Goal: Obtain resource: Obtain resource

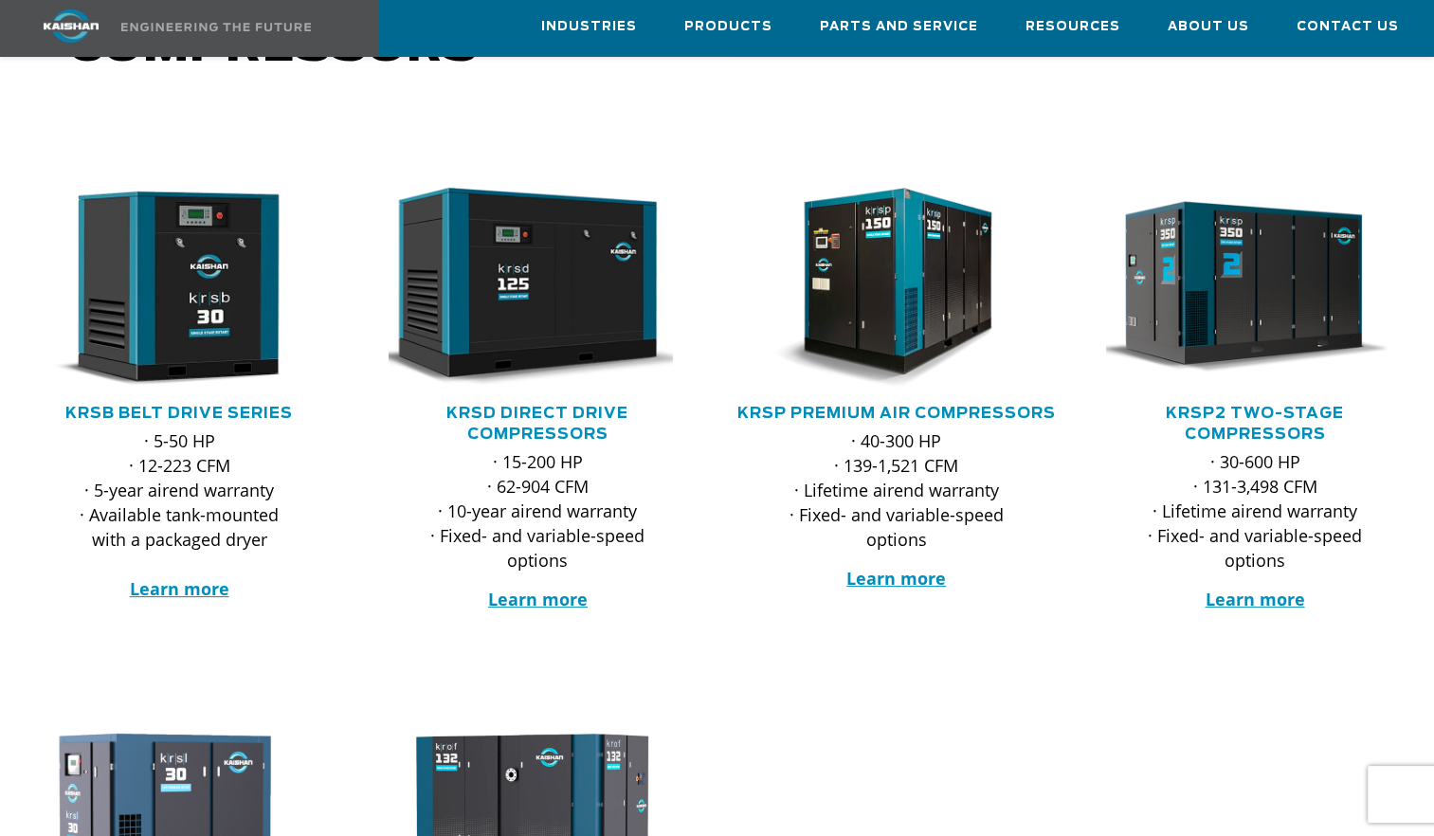
scroll to position [320, 0]
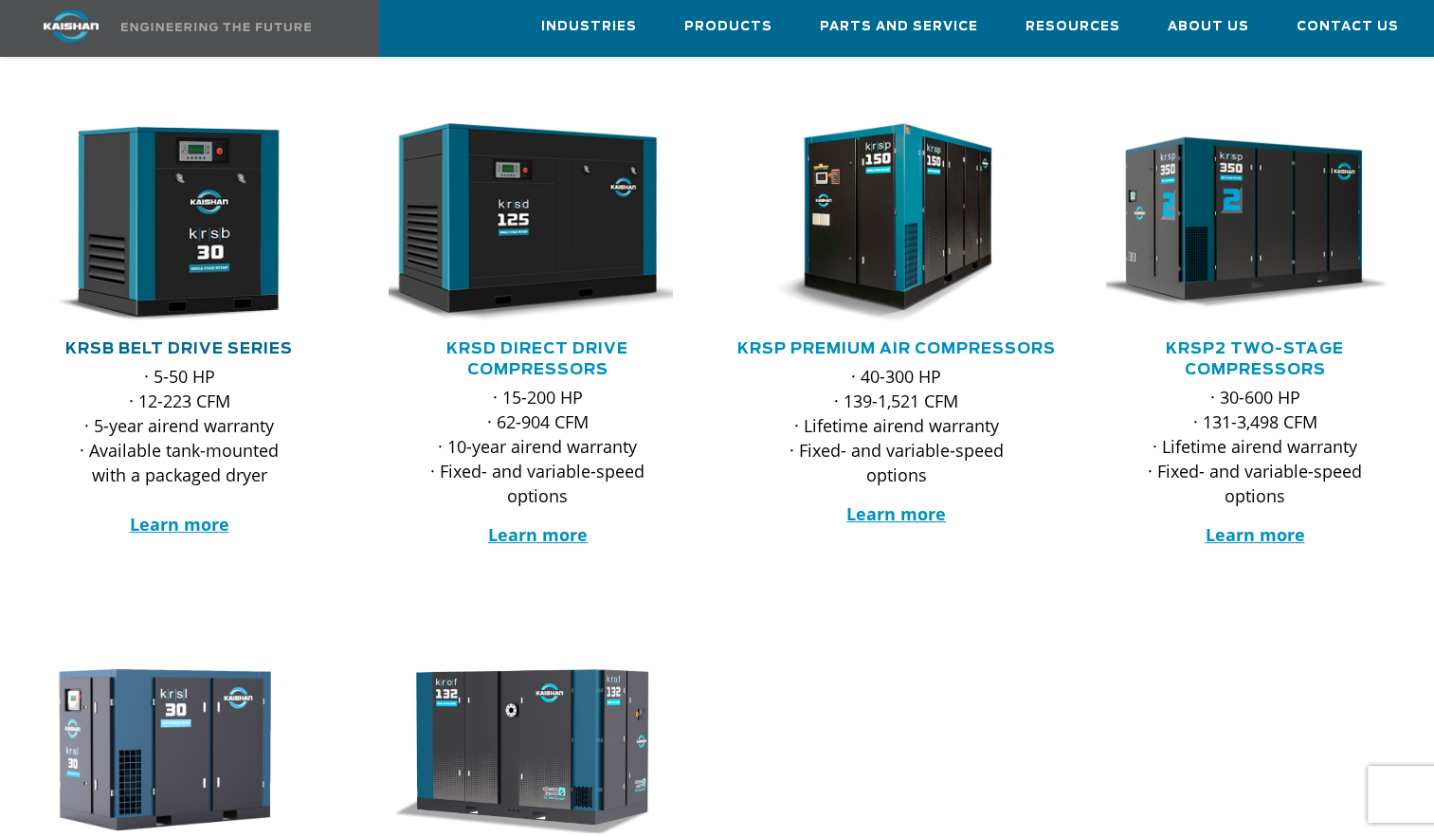
click at [163, 341] on link "KRSB Belt Drive Series" at bounding box center [178, 348] width 227 height 15
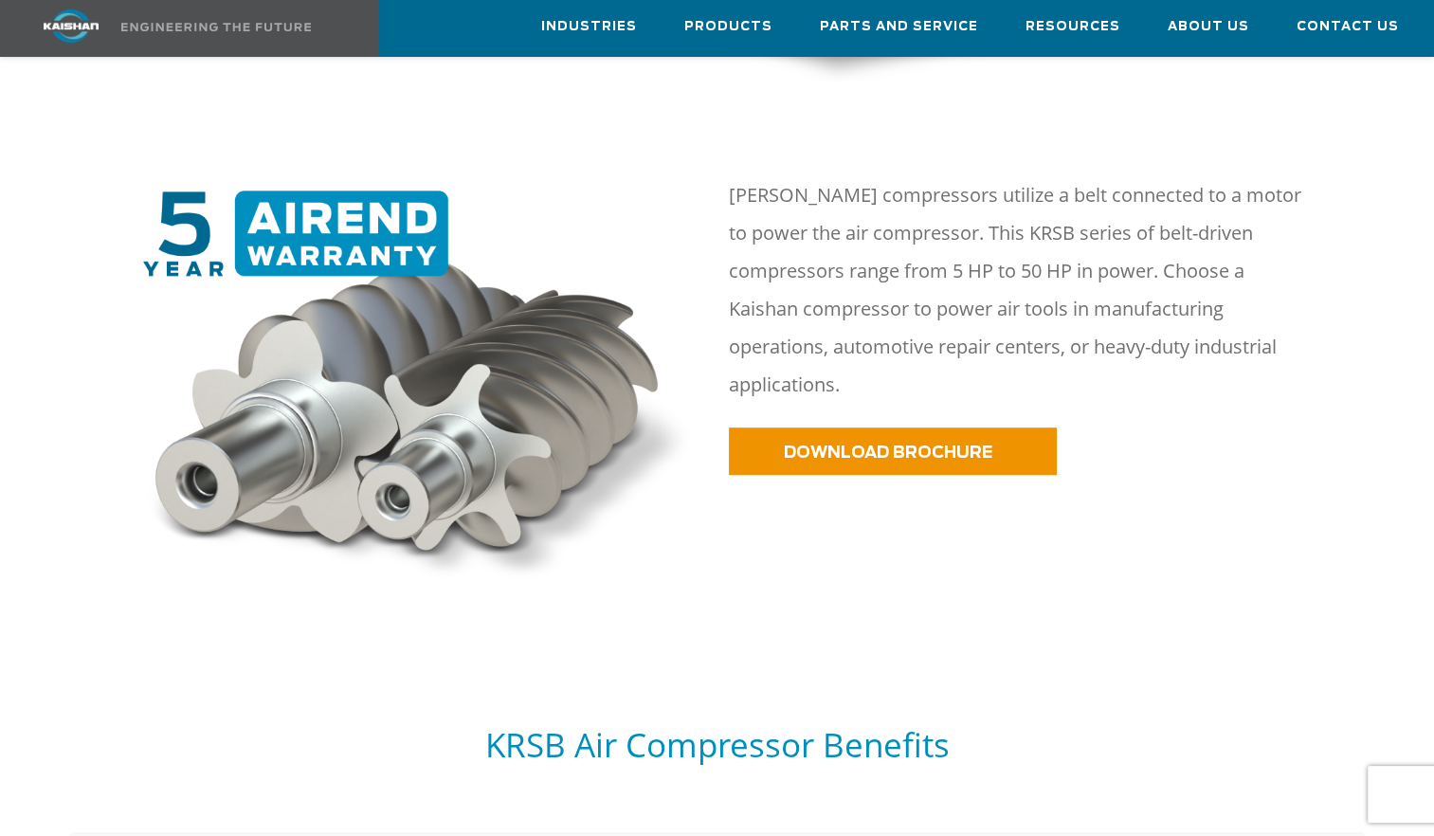
scroll to position [899, 0]
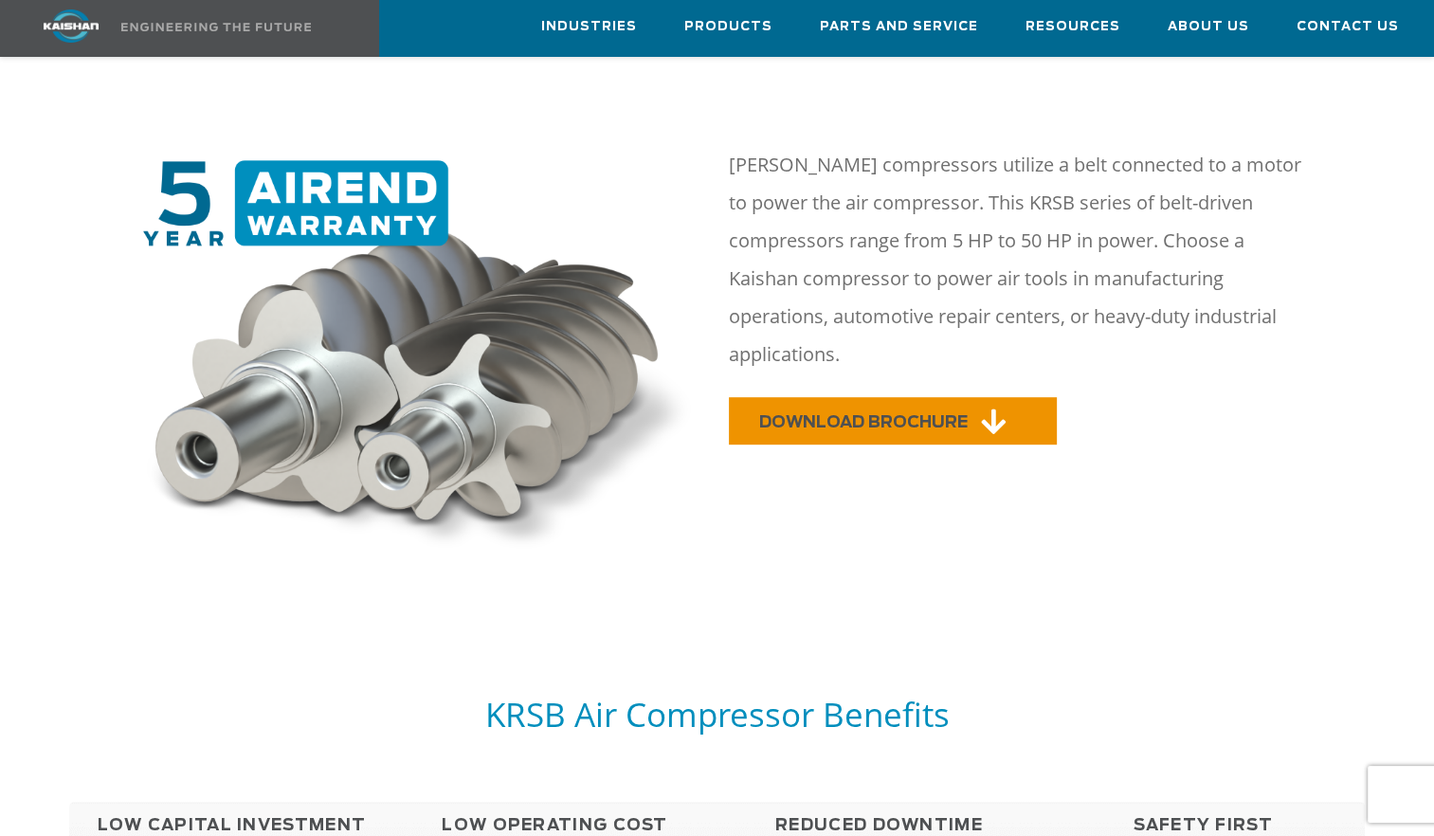
click at [884, 414] on span "DOWNLOAD BROCHURE" at bounding box center [863, 422] width 209 height 16
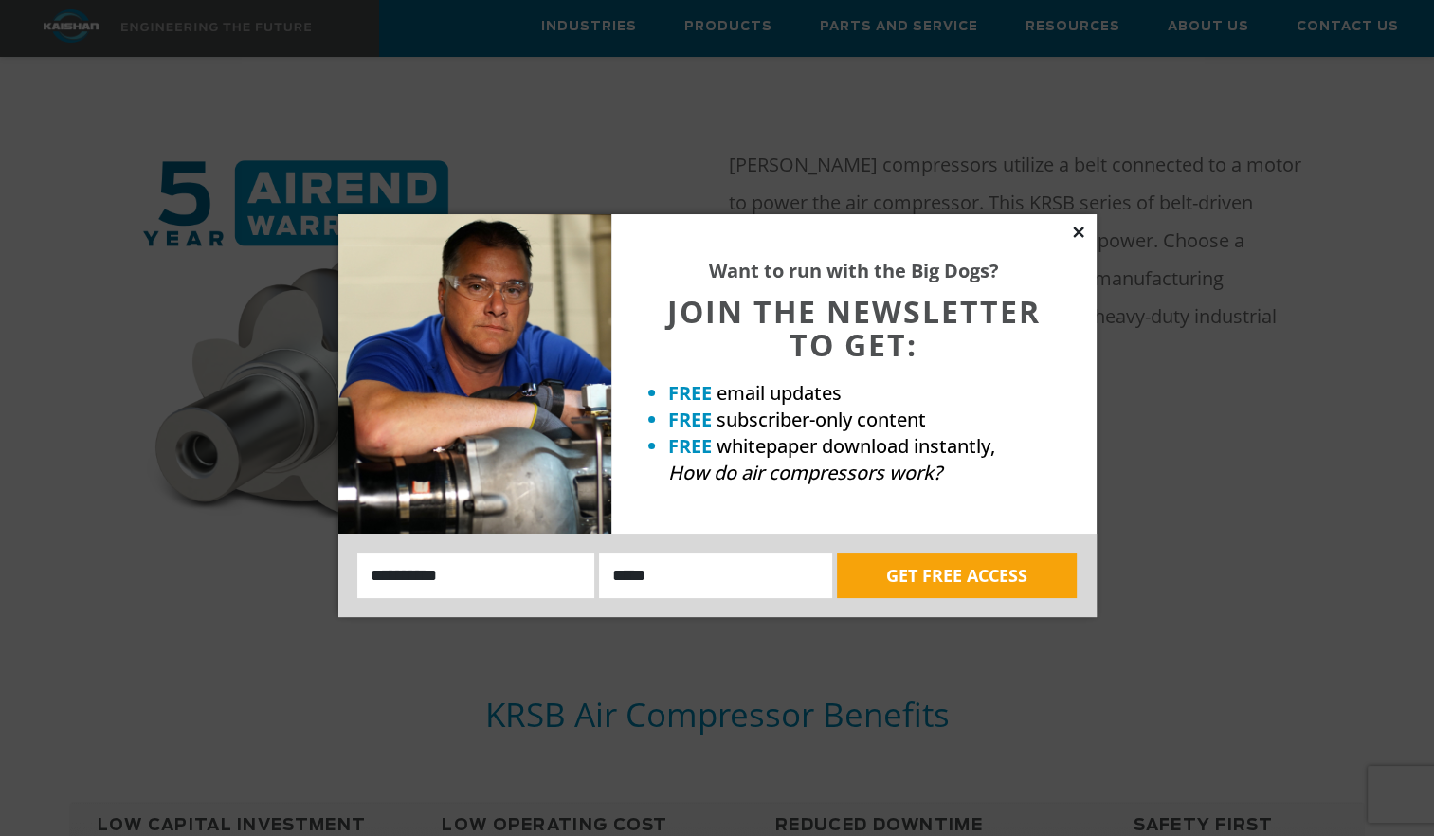
click at [1077, 234] on icon at bounding box center [1078, 232] width 17 height 17
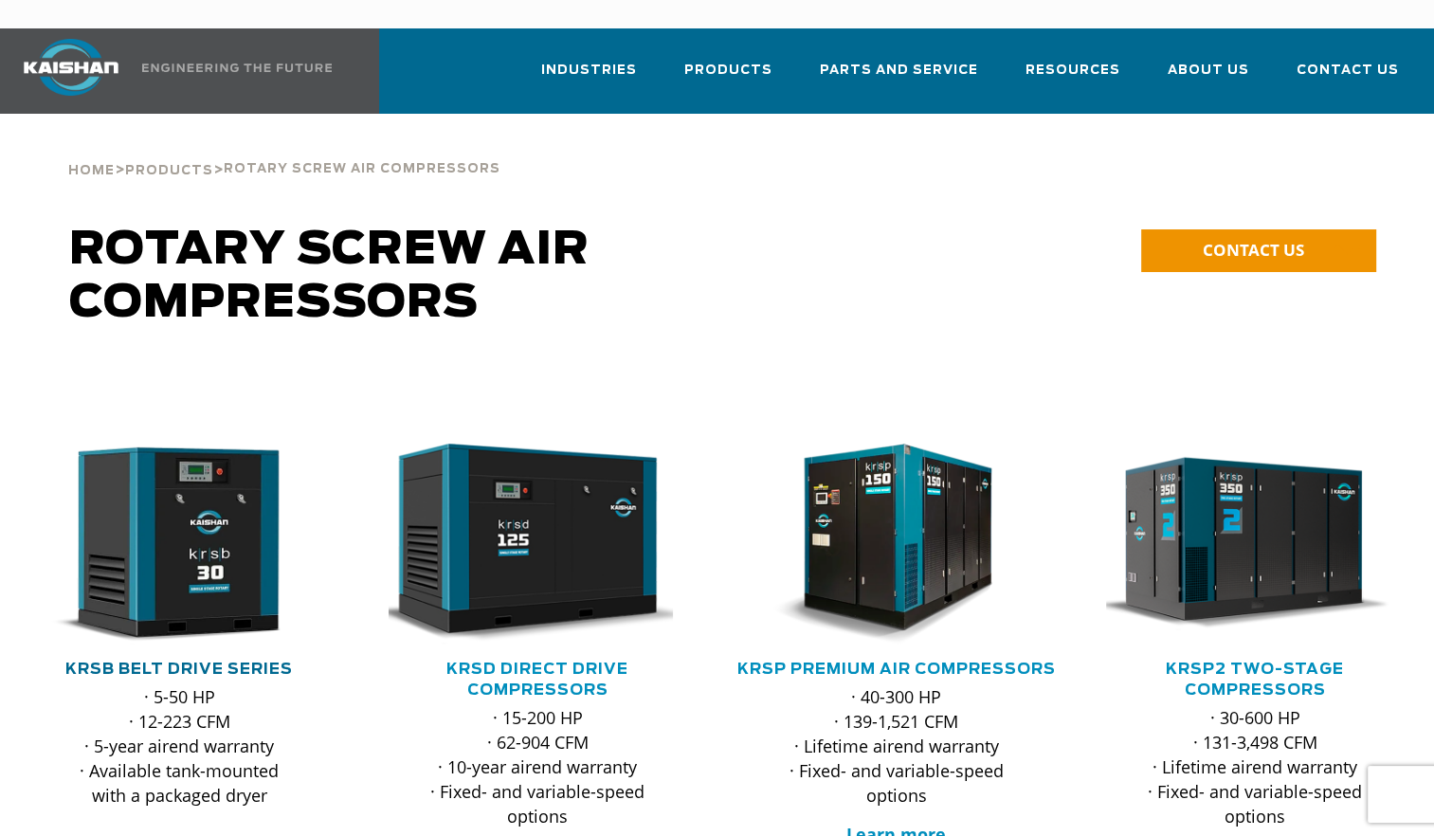
click at [210, 662] on link "KRSB Belt Drive Series" at bounding box center [178, 669] width 227 height 15
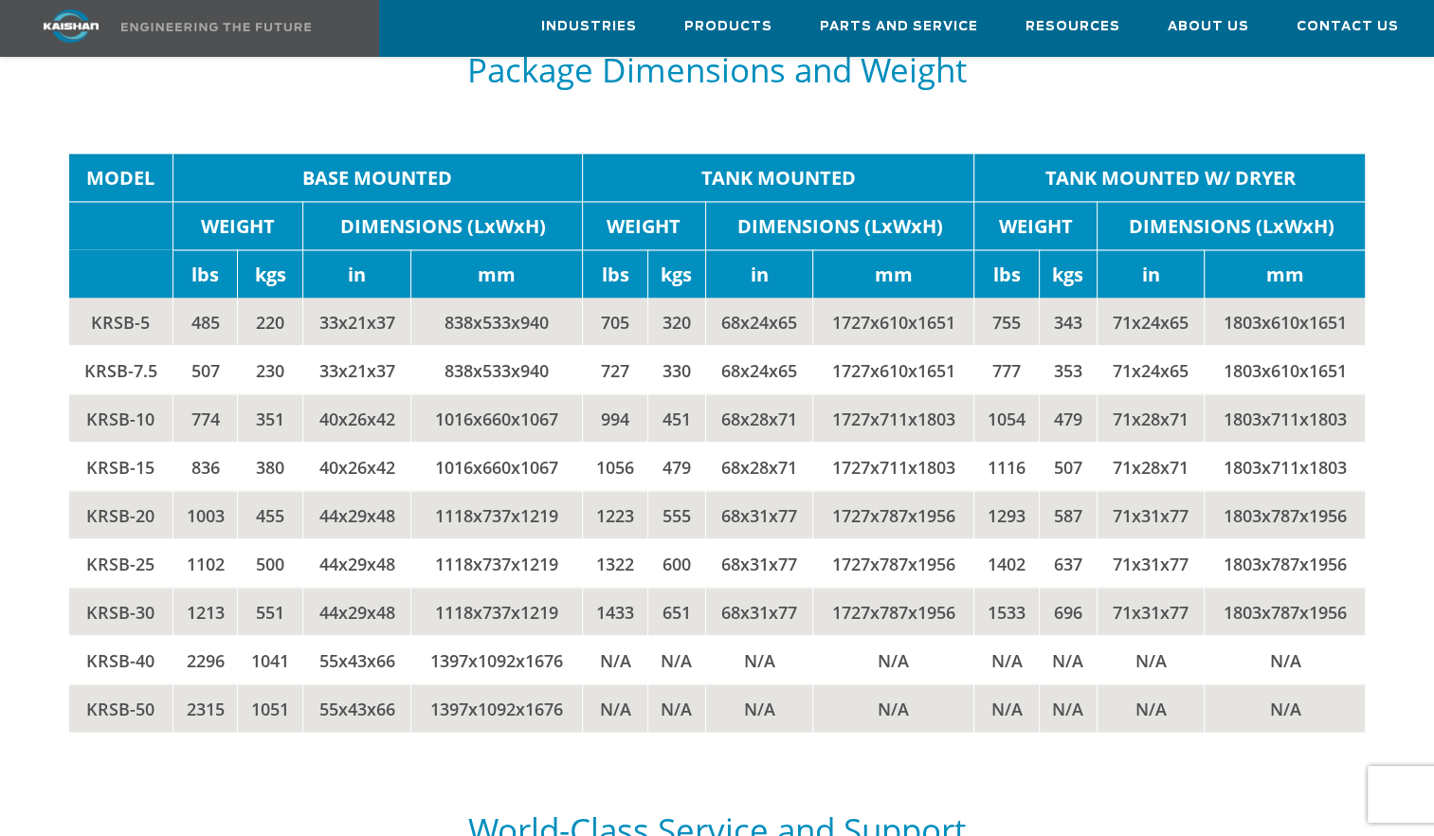
scroll to position [3651, 0]
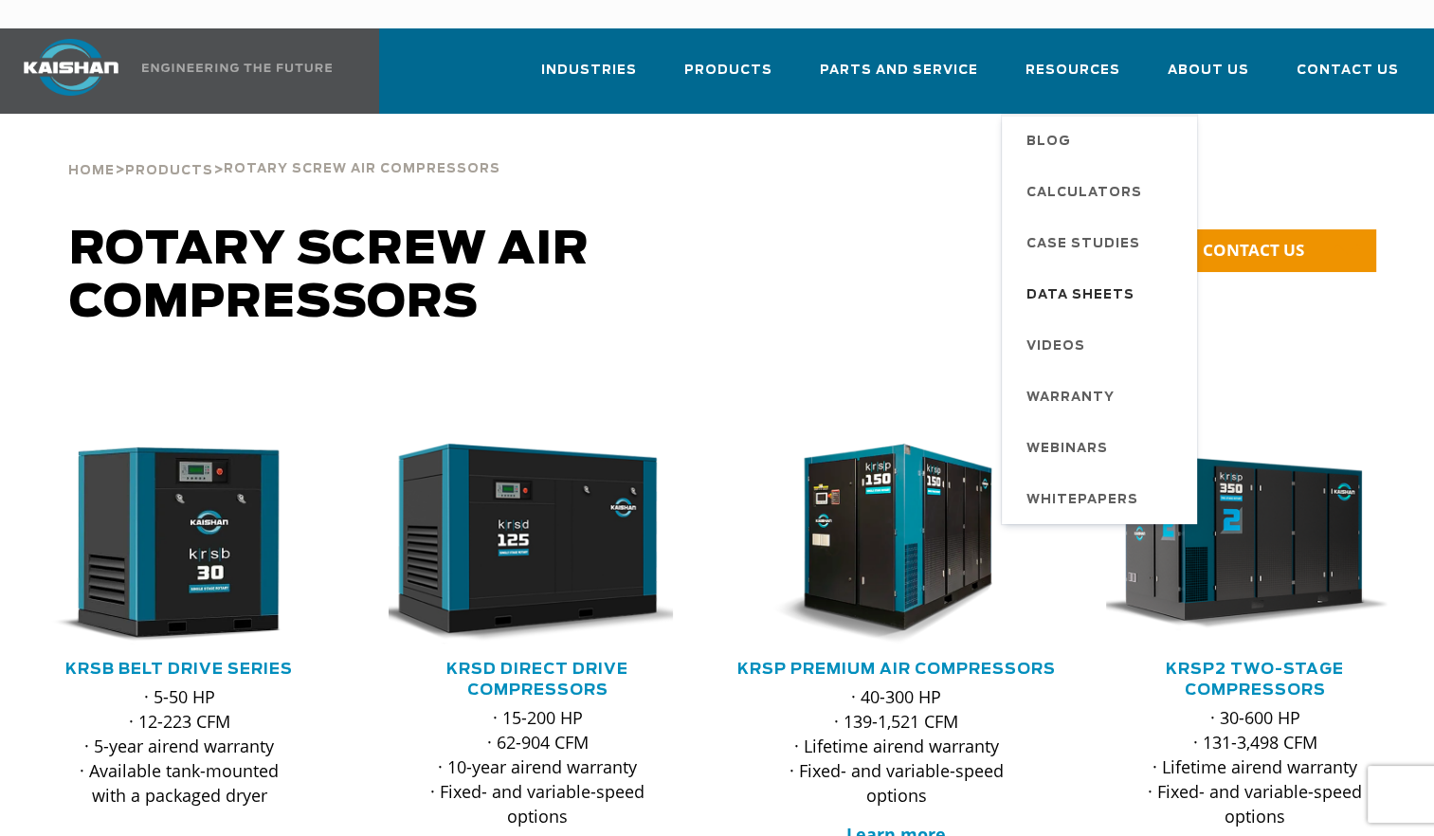
click at [1072, 280] on span "Data Sheets" at bounding box center [1080, 296] width 108 height 32
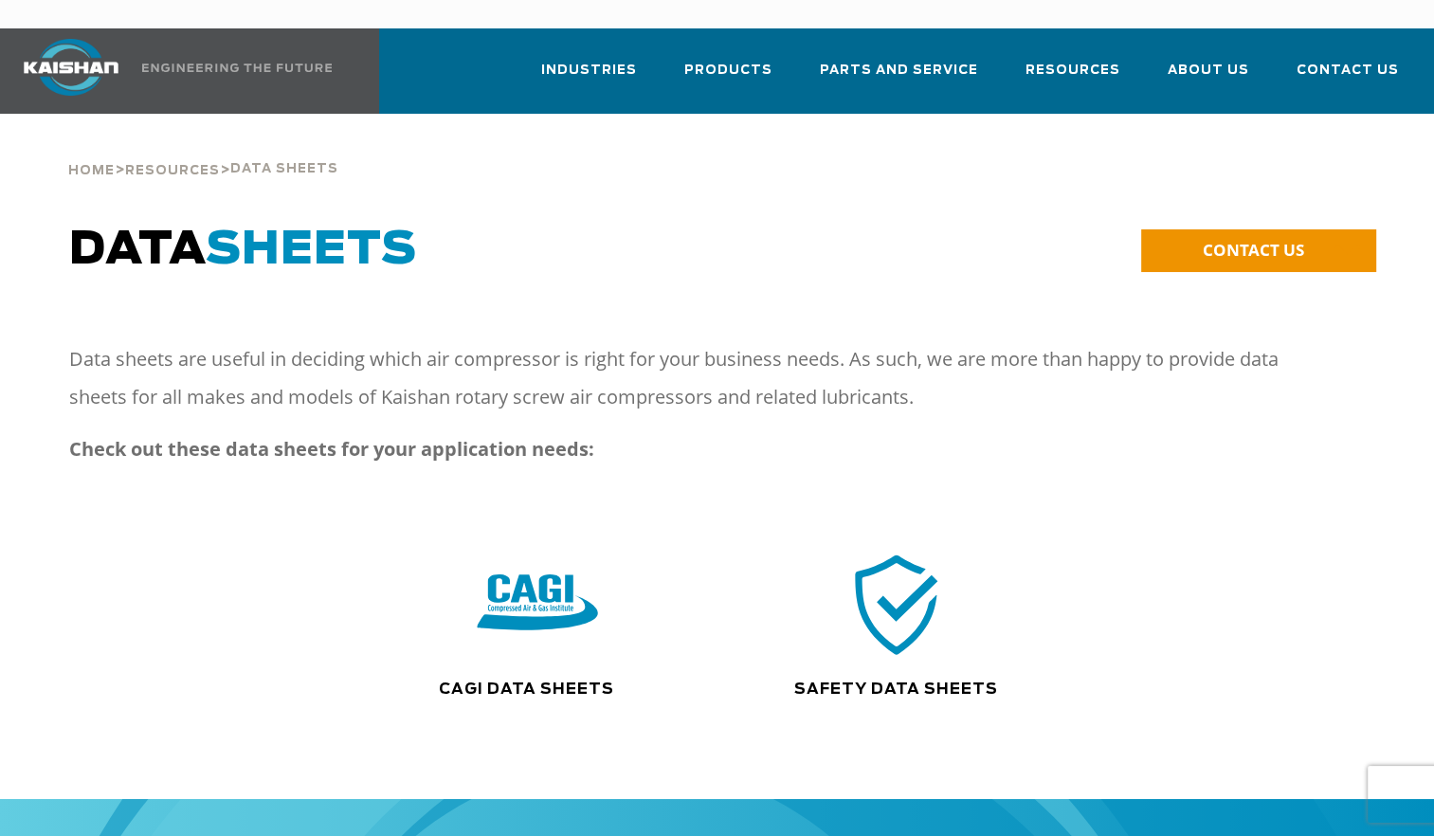
click at [547, 588] on img at bounding box center [538, 604] width 121 height 122
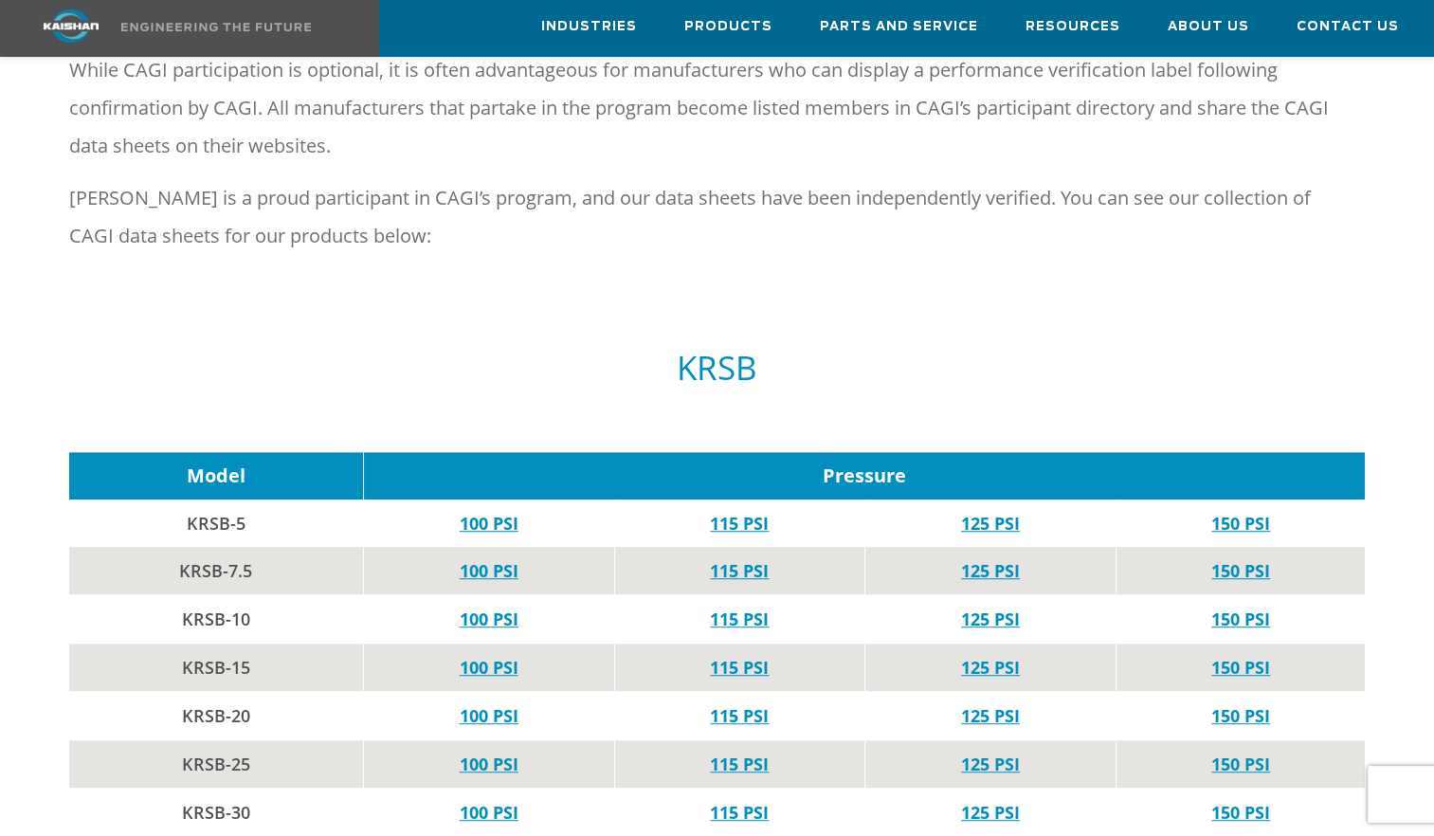
scroll to position [1069, 0]
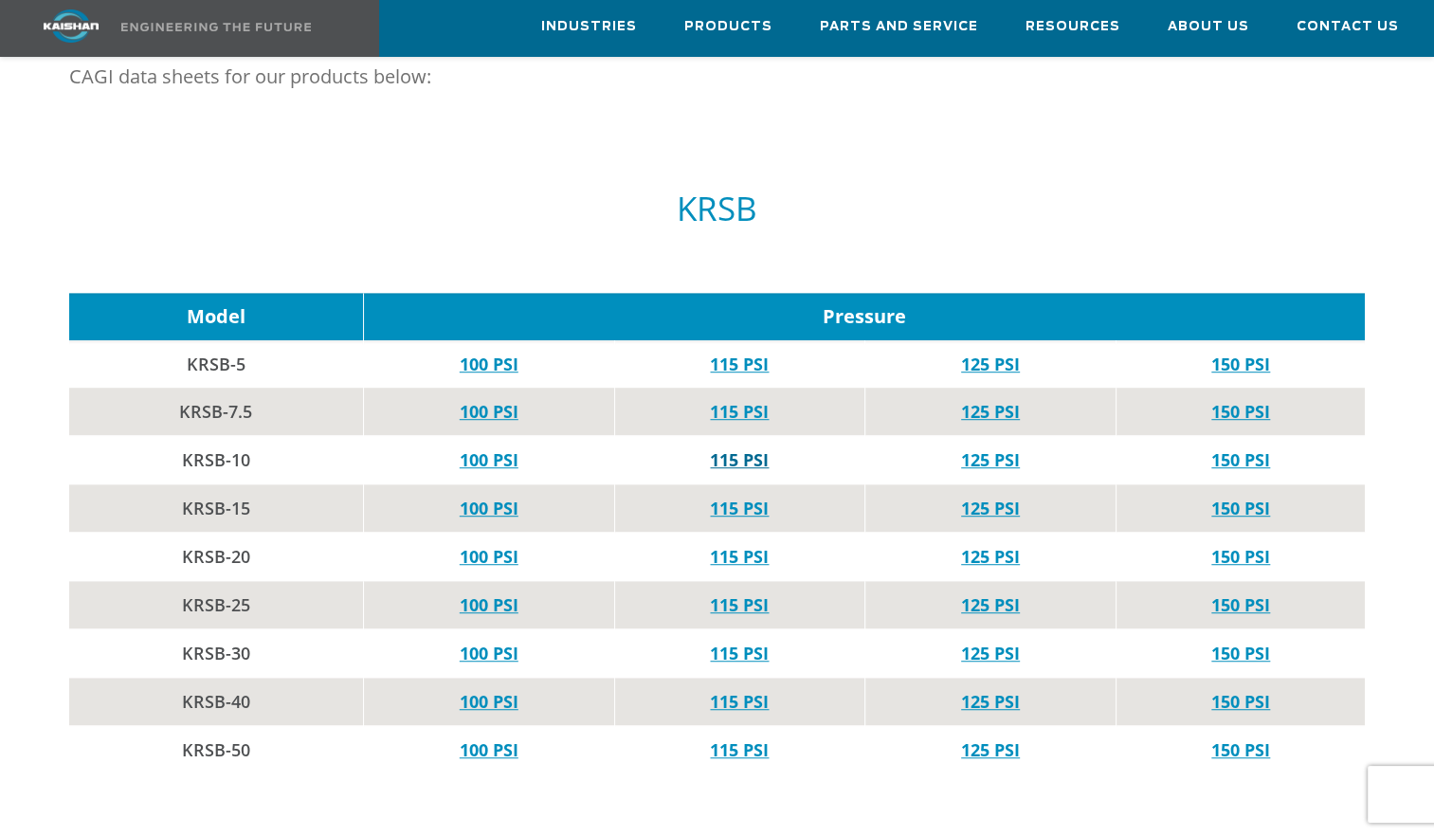
click at [743, 448] on link "115 PSI" at bounding box center [739, 459] width 59 height 23
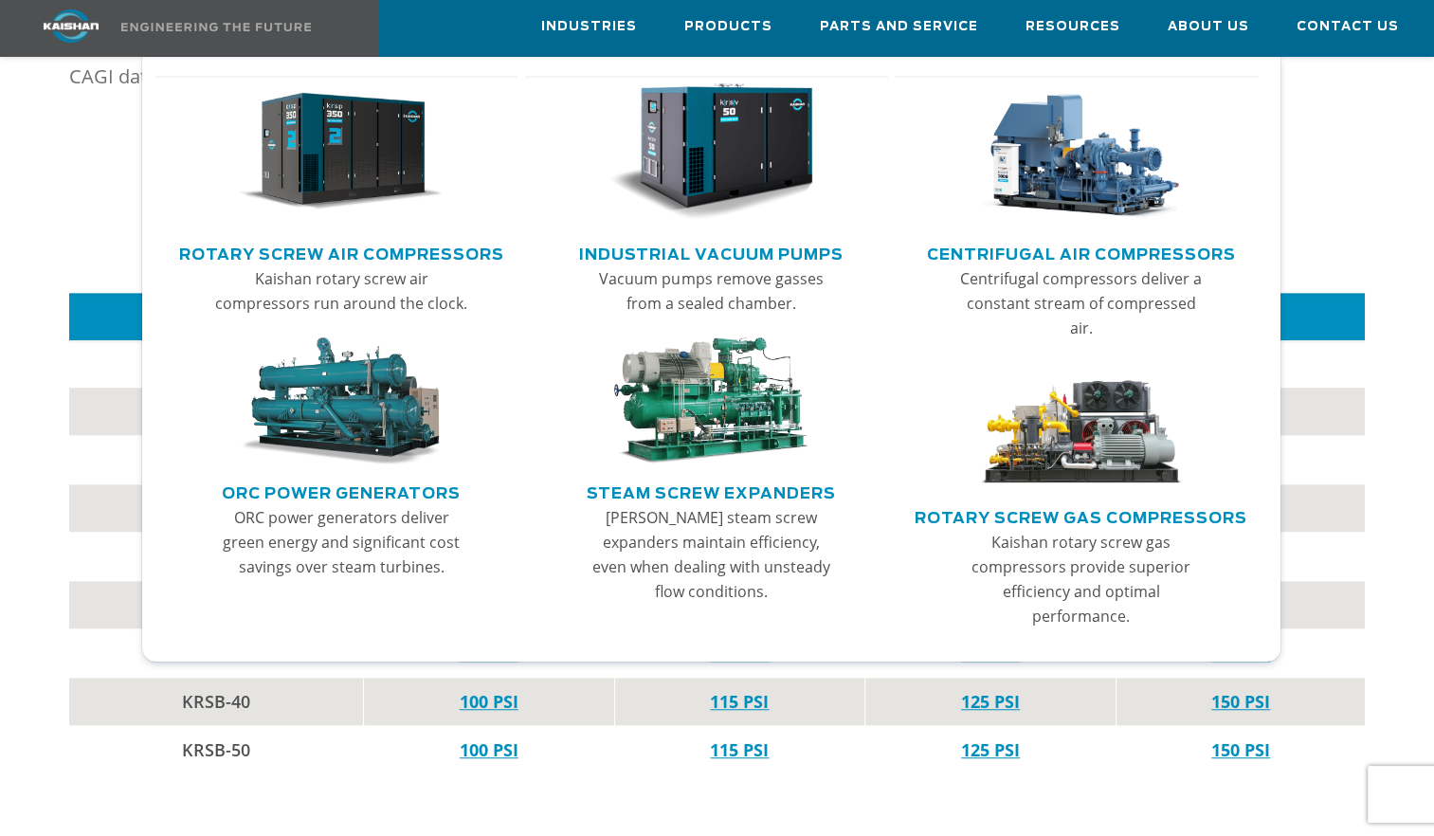
click at [333, 251] on link "Rotary Screw Air Compressors" at bounding box center [341, 252] width 325 height 28
